Goal: Navigation & Orientation: Find specific page/section

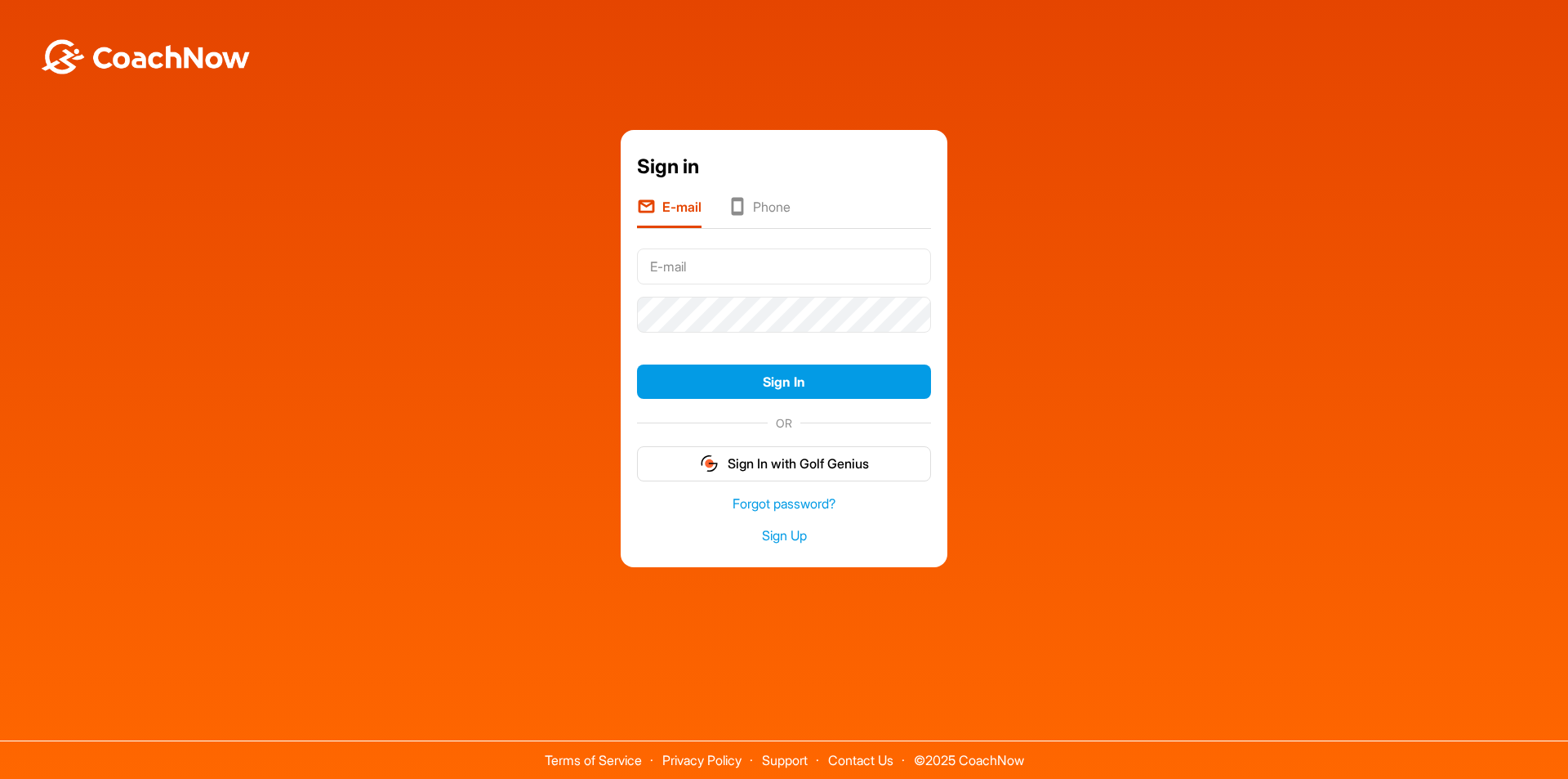
click at [675, 262] on input "text" at bounding box center [784, 266] width 294 height 36
type input "joaquinp71@hotmail.com"
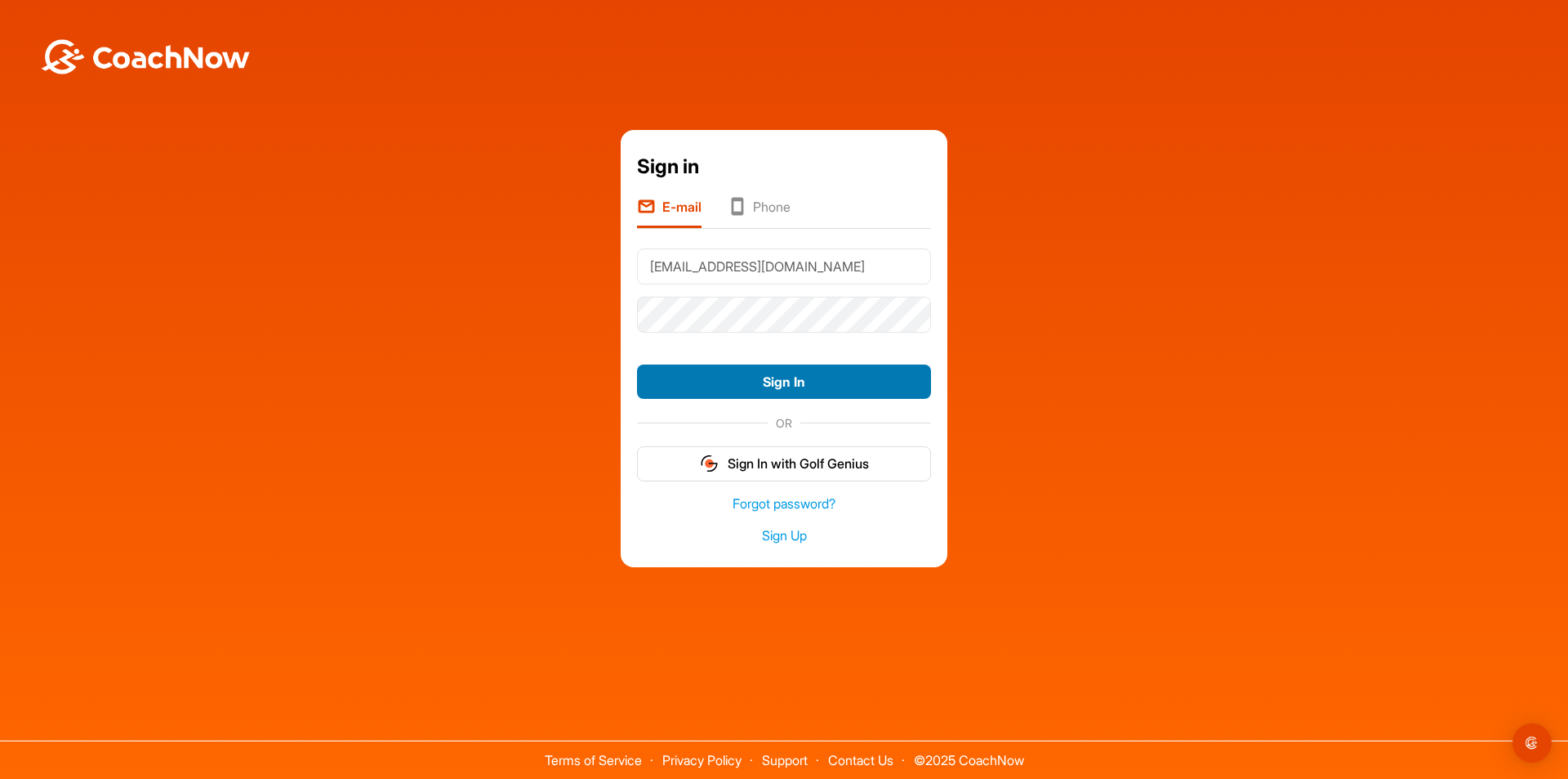
click at [749, 381] on button "Sign In" at bounding box center [784, 381] width 294 height 35
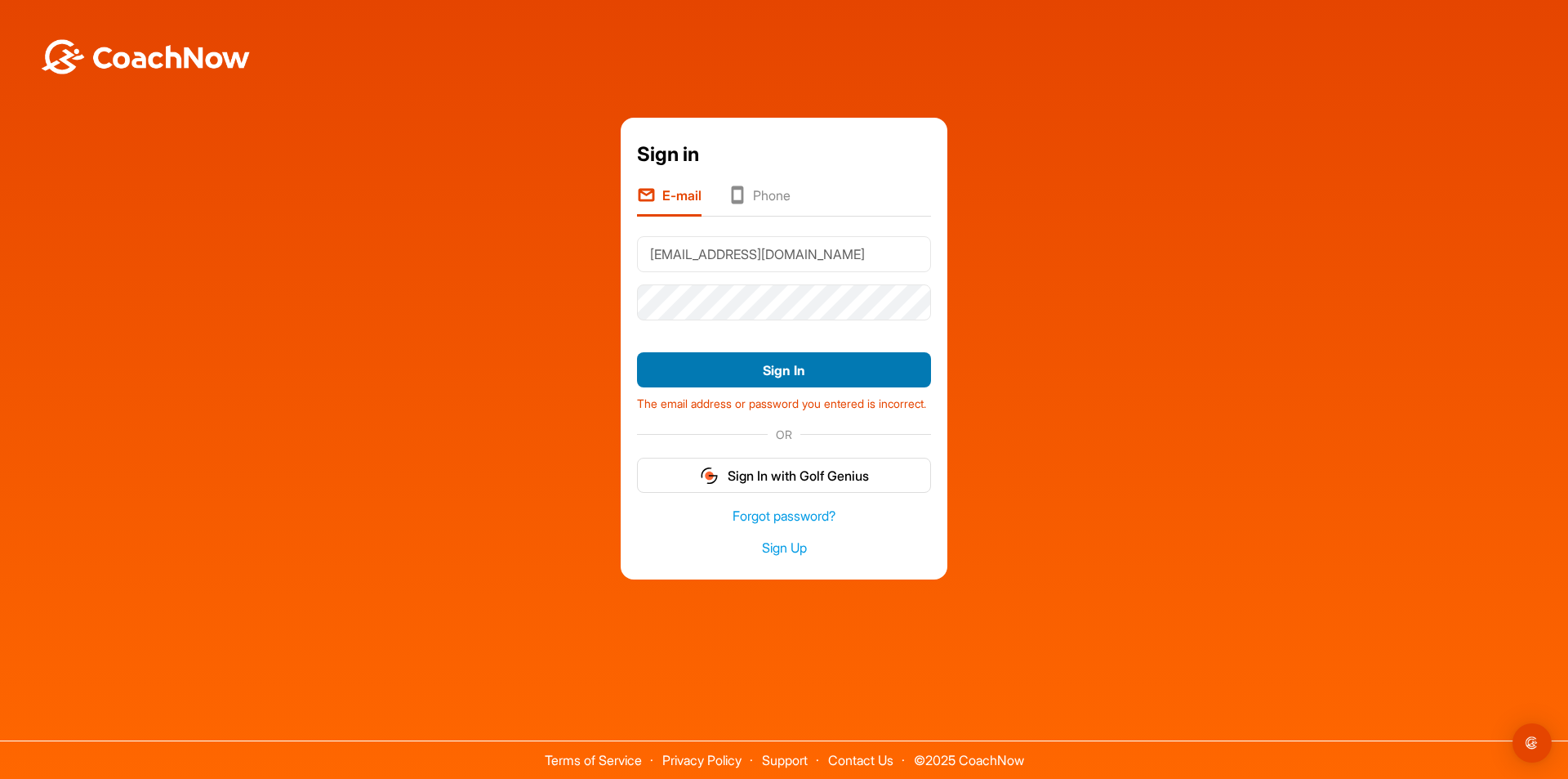
click at [764, 357] on button "Sign In" at bounding box center [784, 369] width 294 height 35
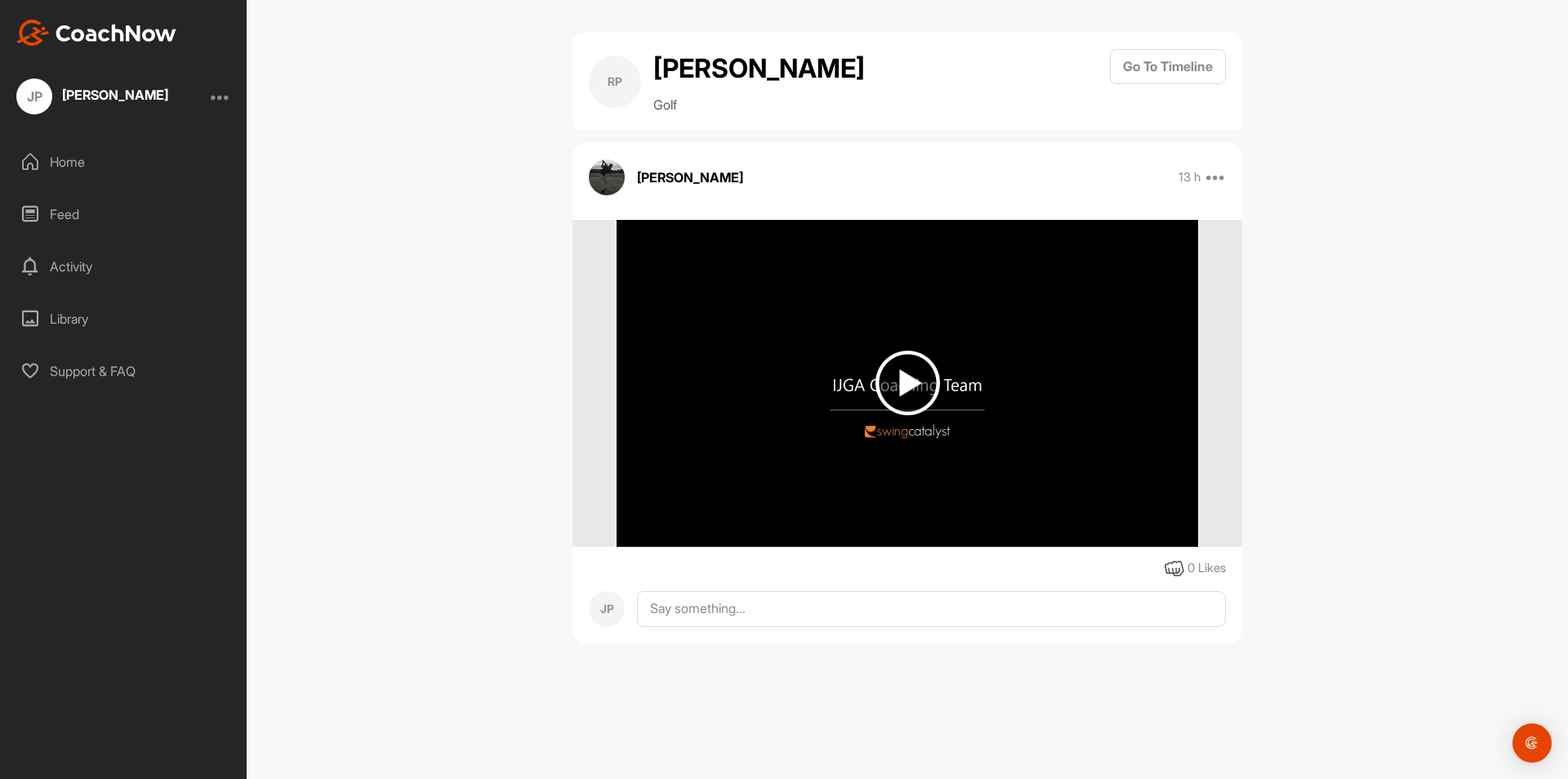
click at [913, 390] on img at bounding box center [908, 383] width 64 height 64
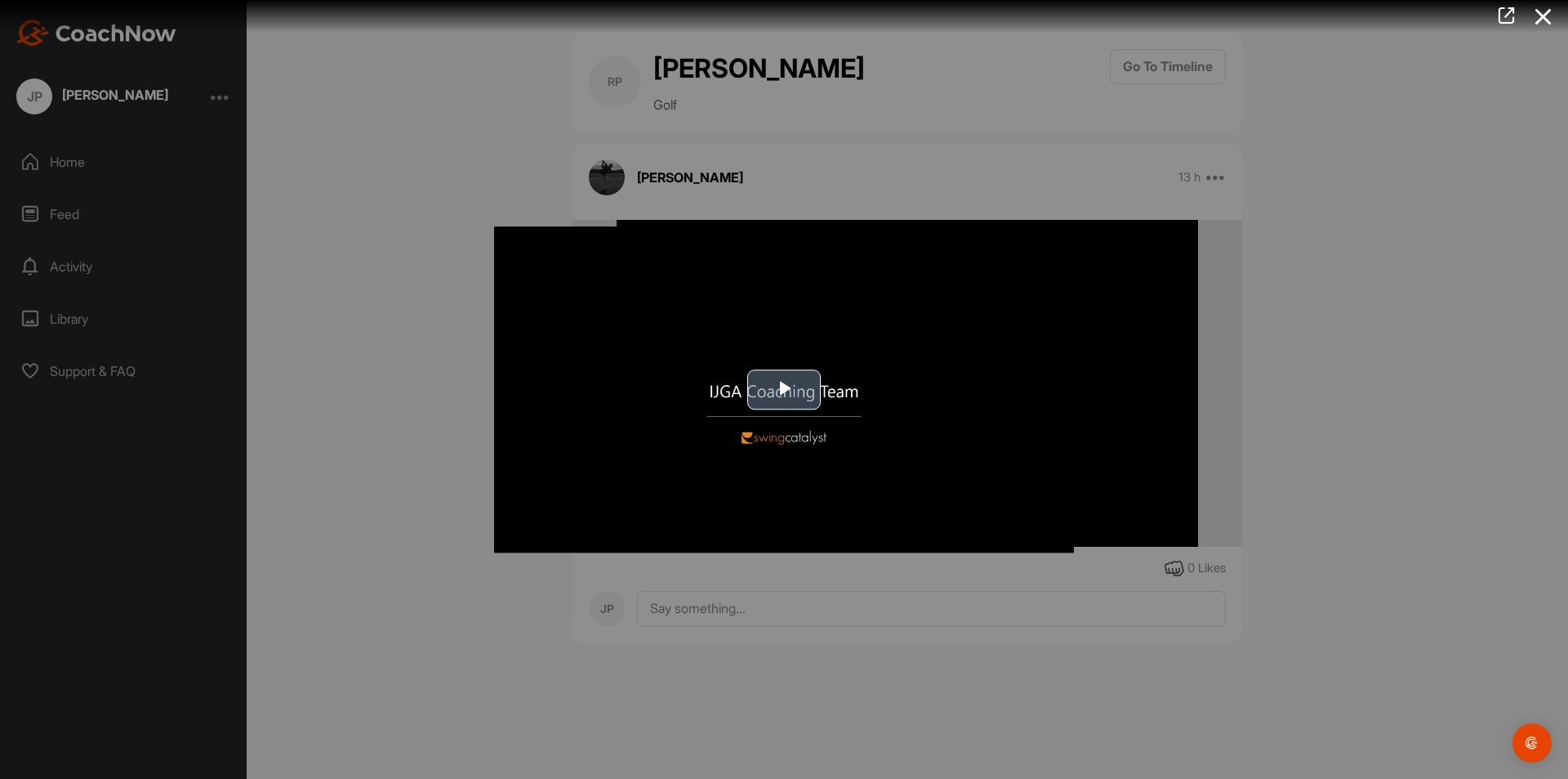
click at [784, 390] on span "Video Player" at bounding box center [784, 390] width 0 height 0
